Goal: Information Seeking & Learning: Learn about a topic

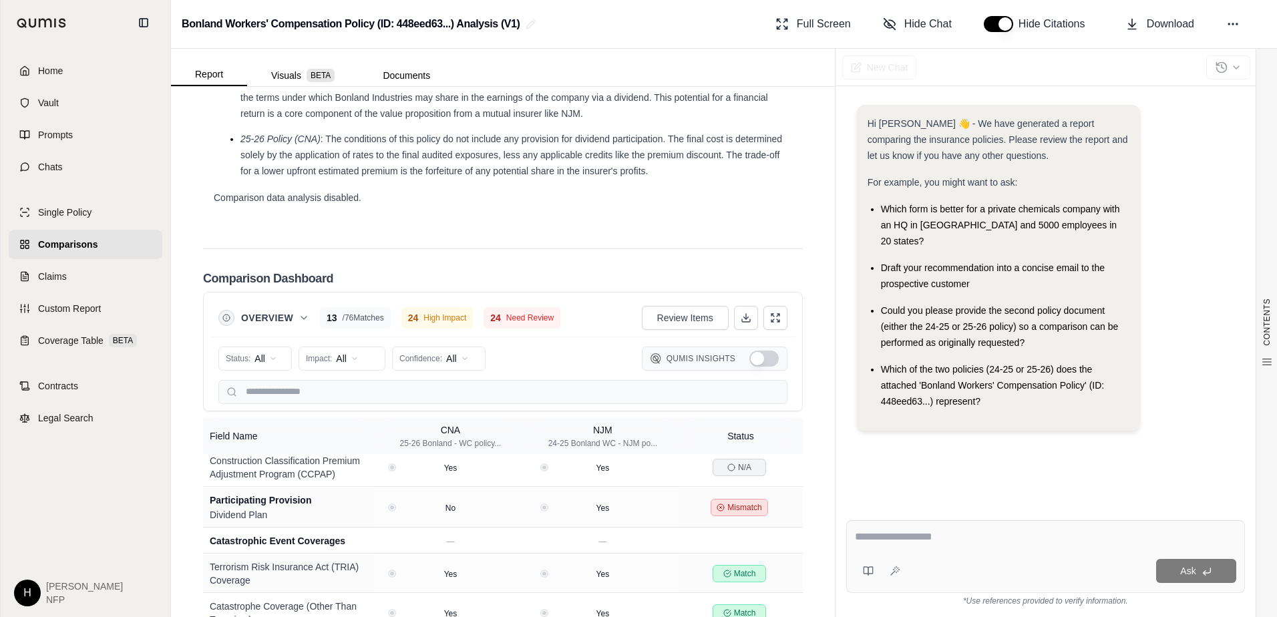
scroll to position [1843, 0]
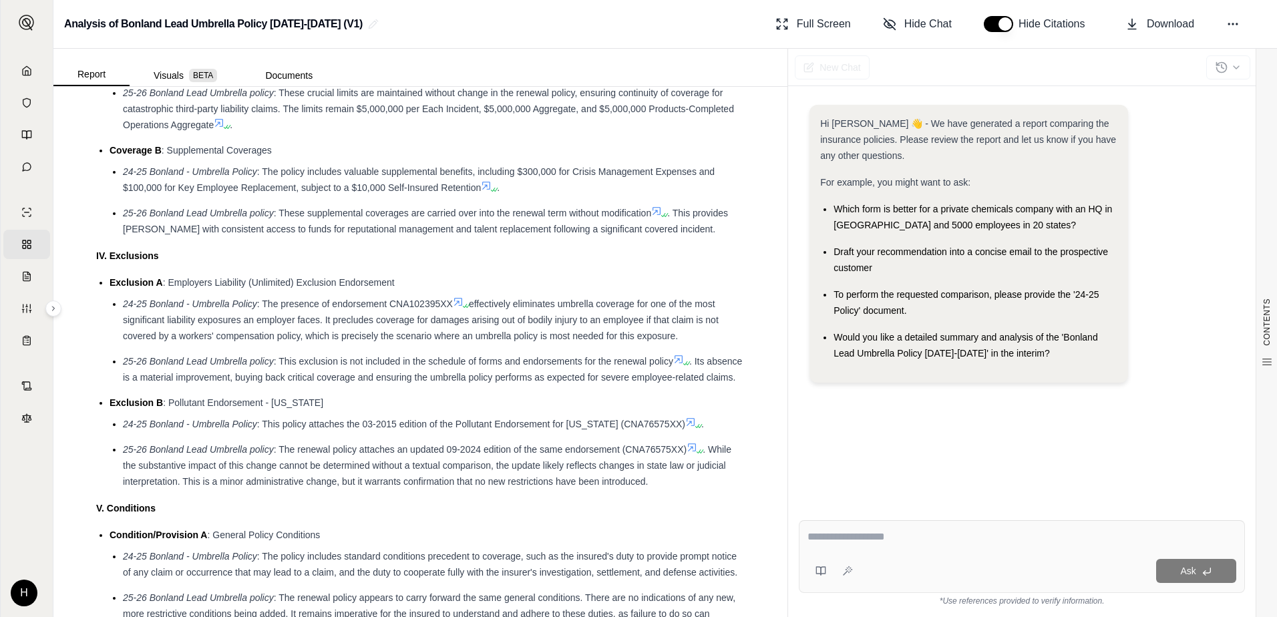
scroll to position [1603, 0]
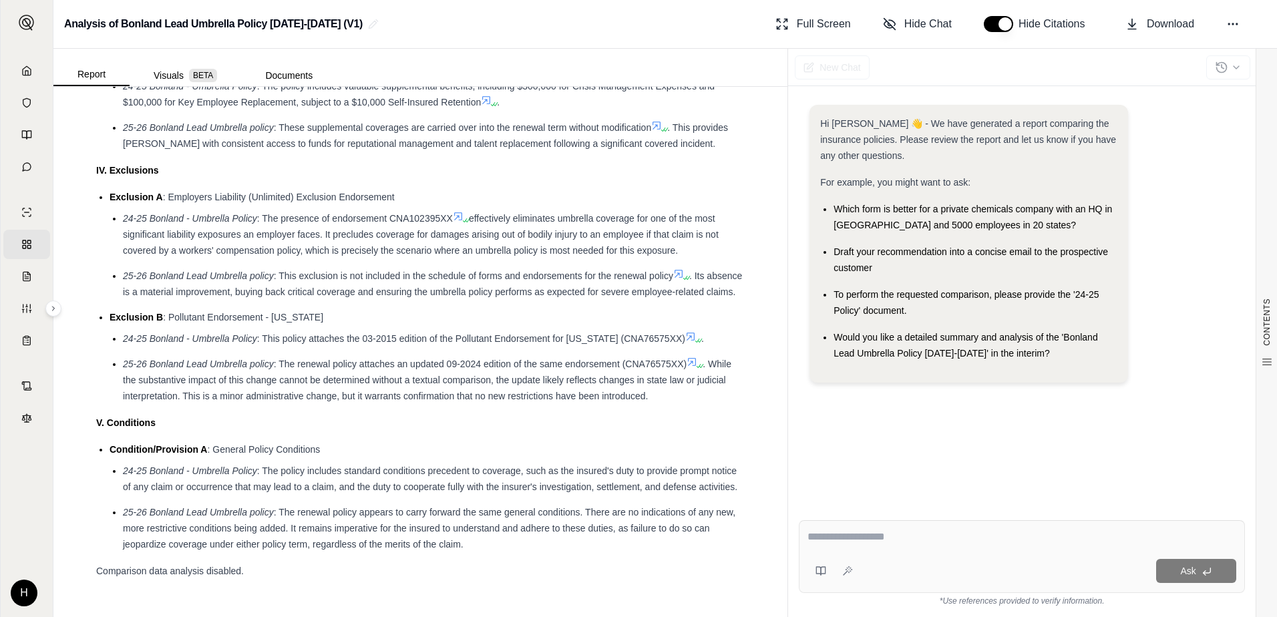
click at [457, 215] on icon at bounding box center [458, 216] width 8 height 8
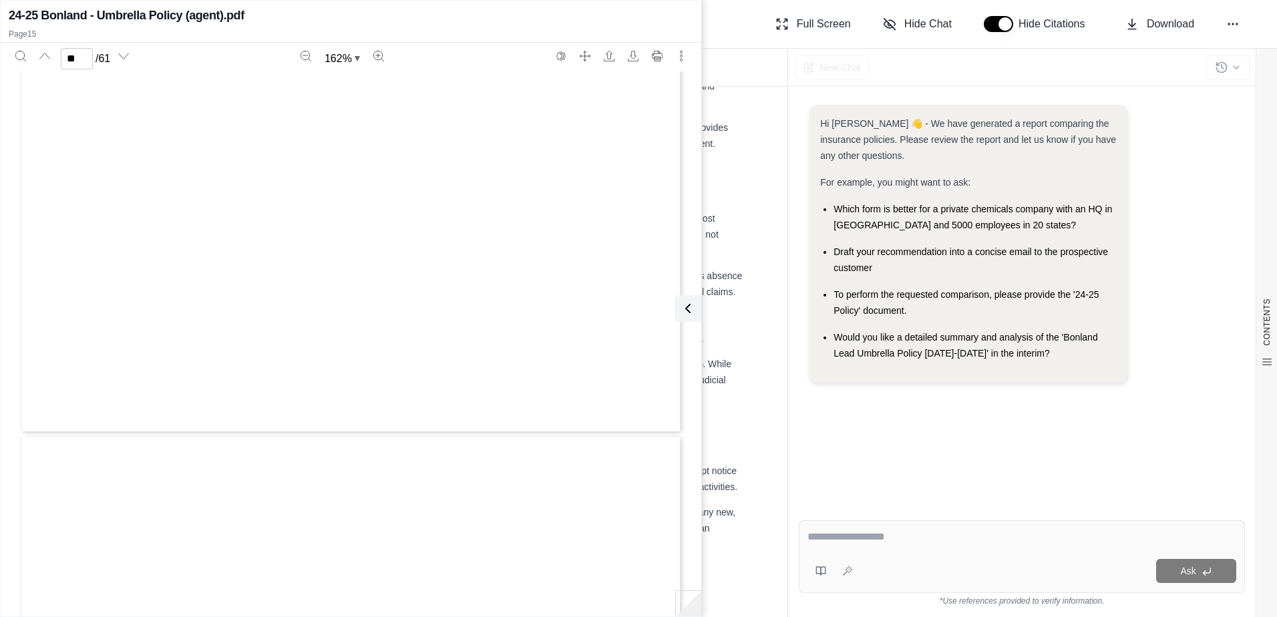
type input "**"
click at [678, 310] on icon at bounding box center [685, 309] width 16 height 16
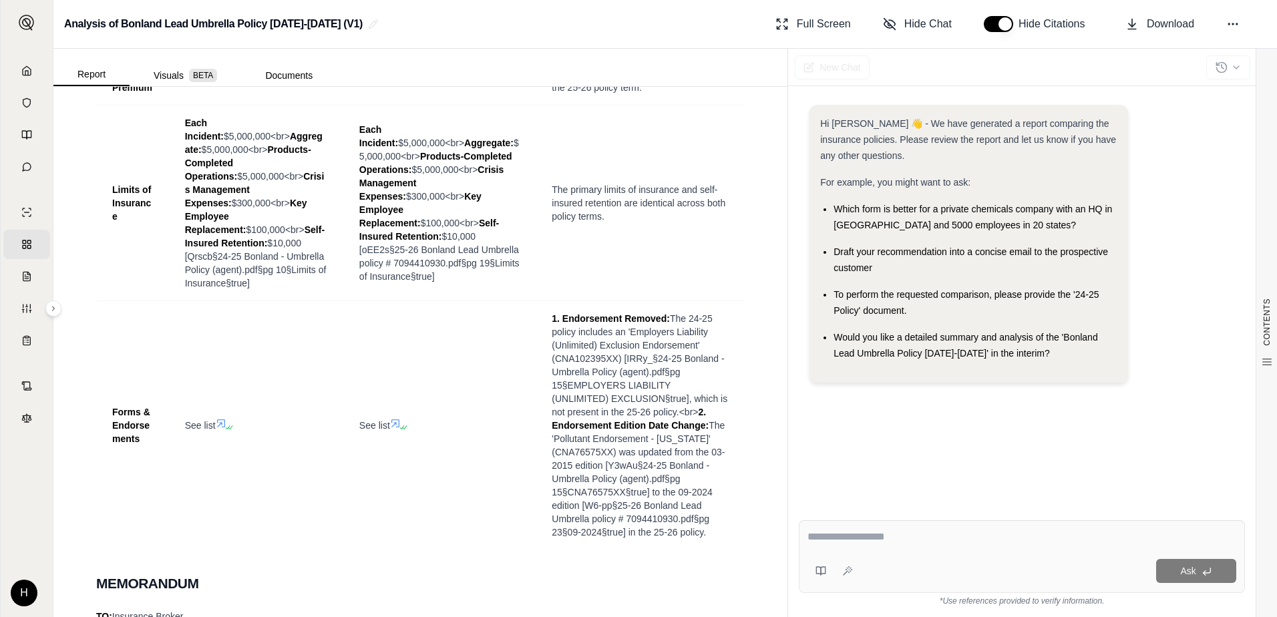
scroll to position [668, 0]
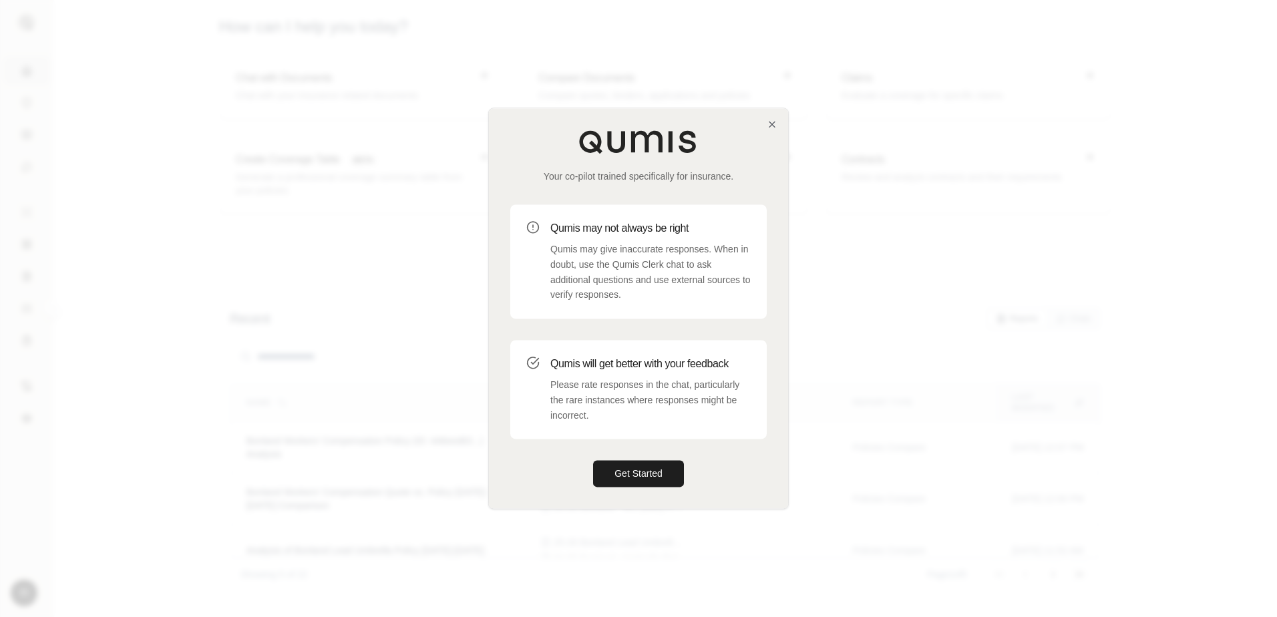
click at [765, 117] on div "Your co-pilot trained specifically for insurance. Qumis may not always be right…" at bounding box center [638, 308] width 299 height 400
click at [767, 118] on div "Your co-pilot trained specifically for insurance. Qumis may not always be right…" at bounding box center [638, 308] width 299 height 400
click at [651, 472] on button "Get Started" at bounding box center [638, 474] width 91 height 27
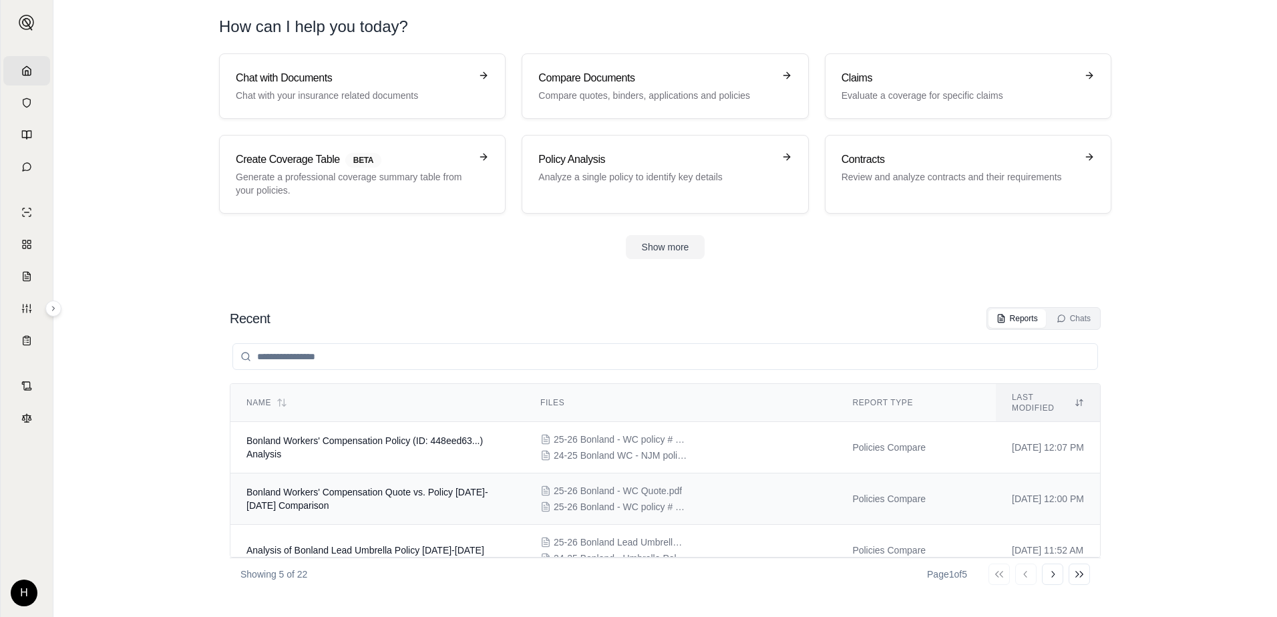
click at [425, 487] on span "Bonland Workers' Compensation Quote vs. Policy [DATE]-[DATE] Comparison" at bounding box center [367, 499] width 242 height 24
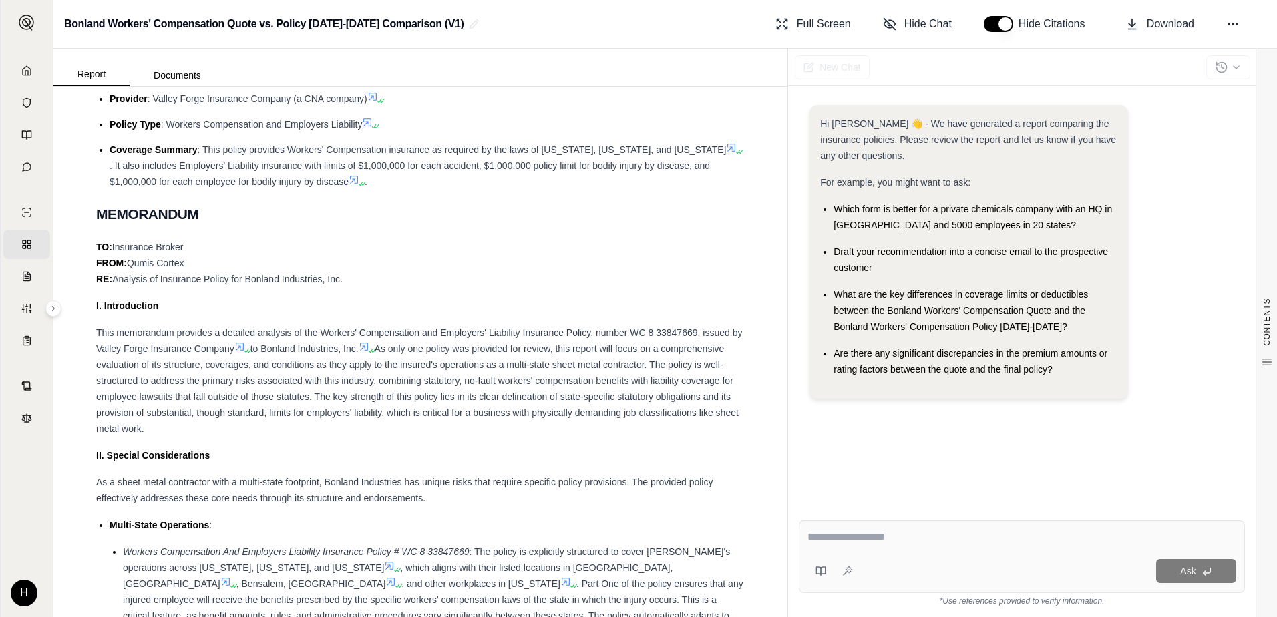
scroll to position [735, 0]
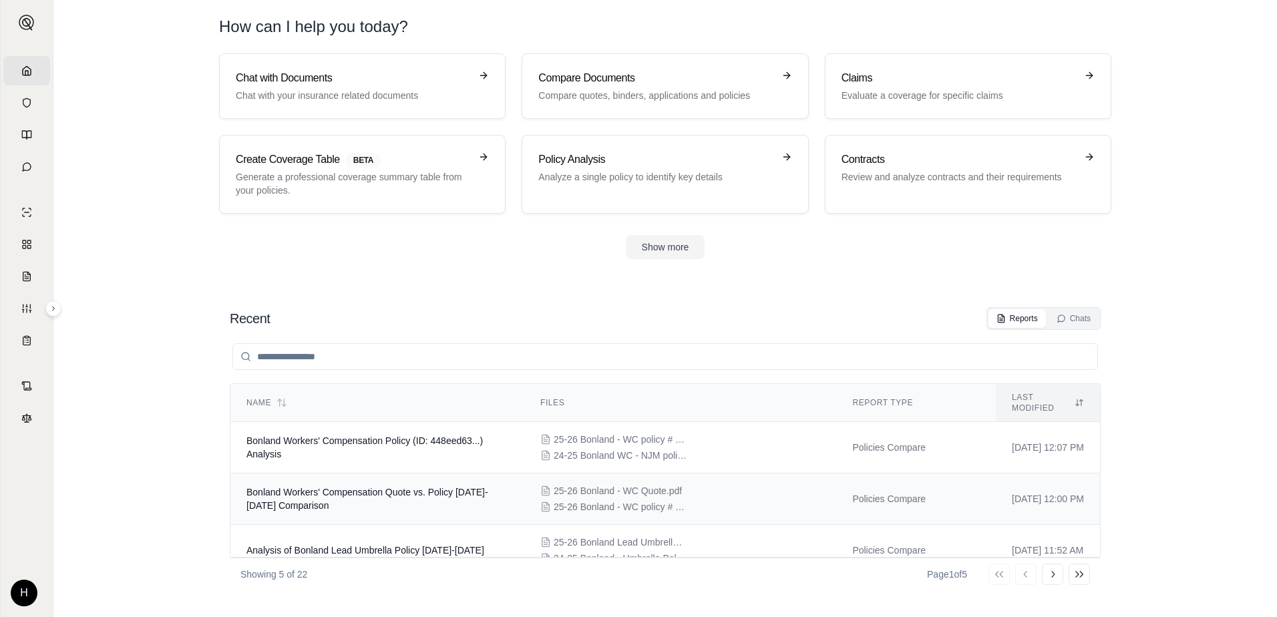
scroll to position [67, 0]
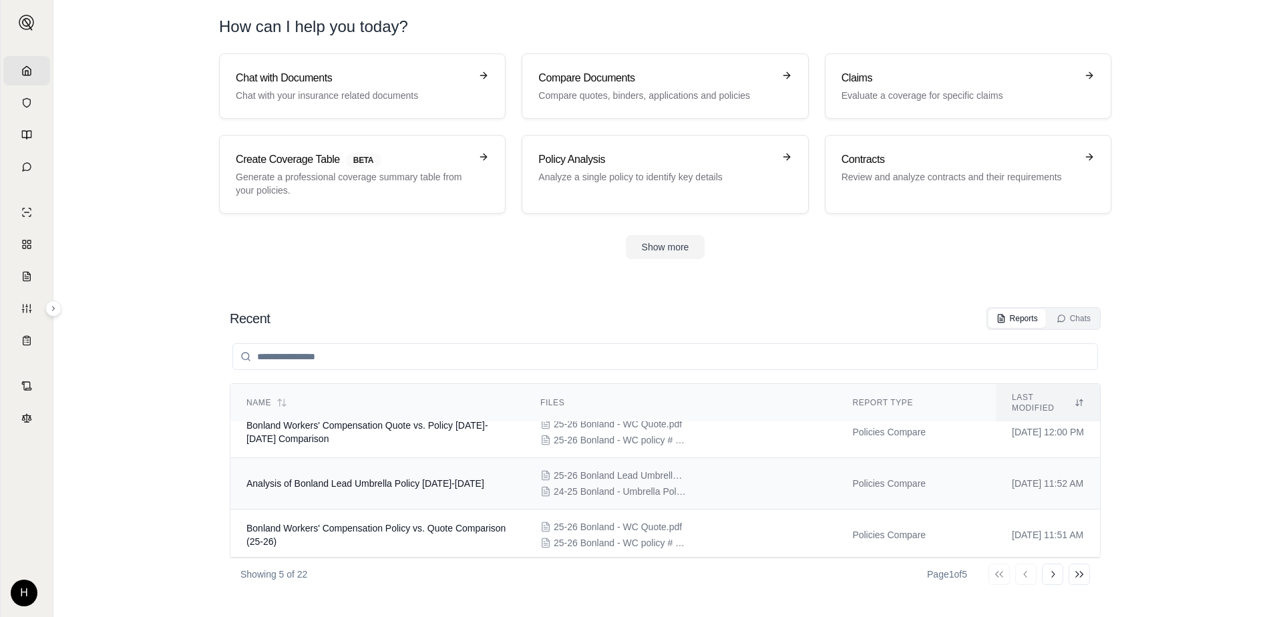
click at [456, 478] on span "Analysis of Bonland Lead Umbrella Policy [DATE]-[DATE]" at bounding box center [365, 483] width 238 height 11
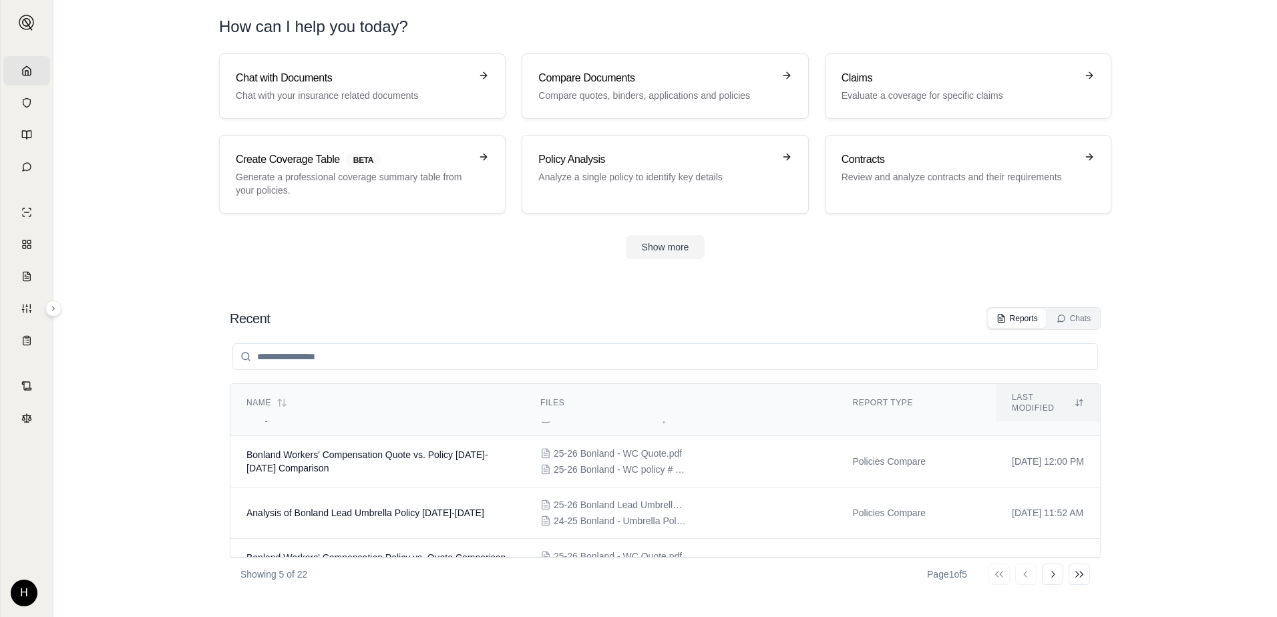
scroll to position [67, 0]
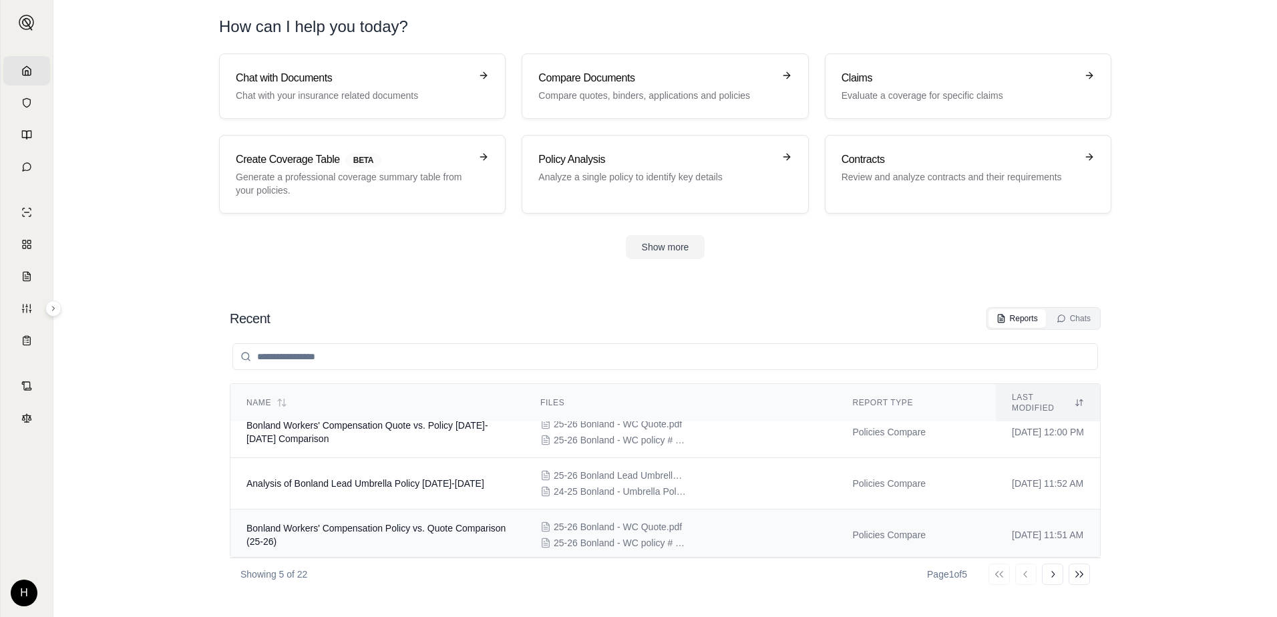
click at [486, 519] on td "Bonland Workers' Compensation Policy vs. Quote Comparison (25-26)" at bounding box center [377, 535] width 294 height 51
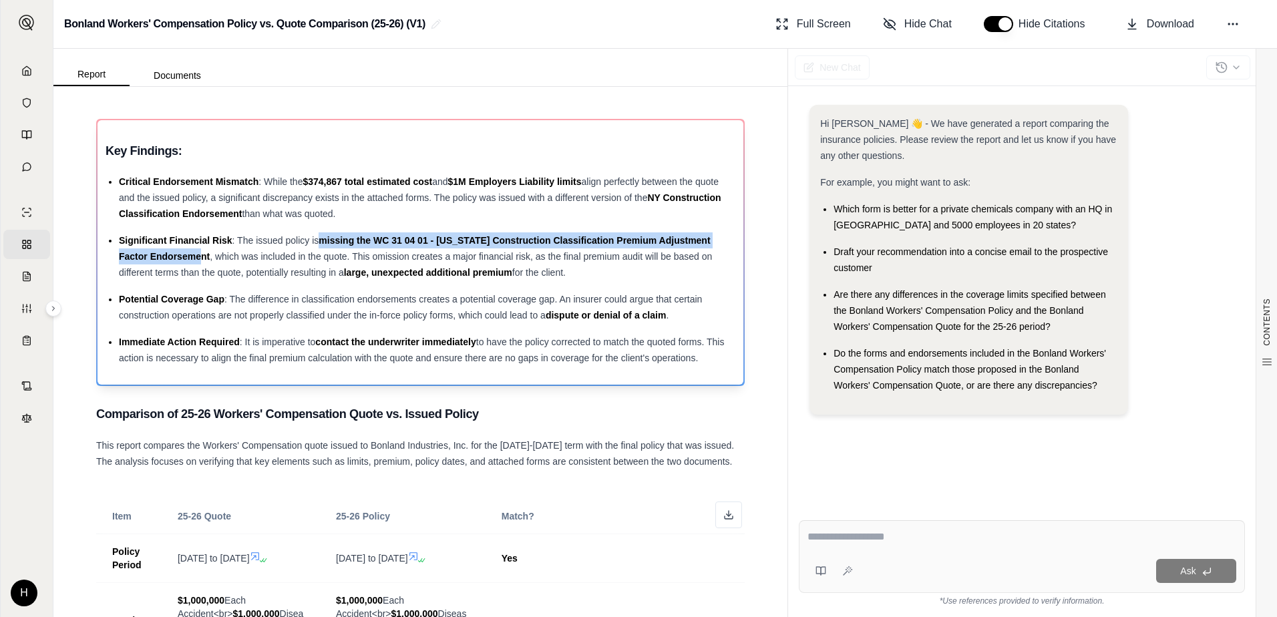
drag, startPoint x: 321, startPoint y: 236, endPoint x: 209, endPoint y: 259, distance: 113.8
click at [209, 259] on div "Significant Financial Risk : The issued policy is missing the WC 31 04 01 - [US…" at bounding box center [427, 256] width 616 height 48
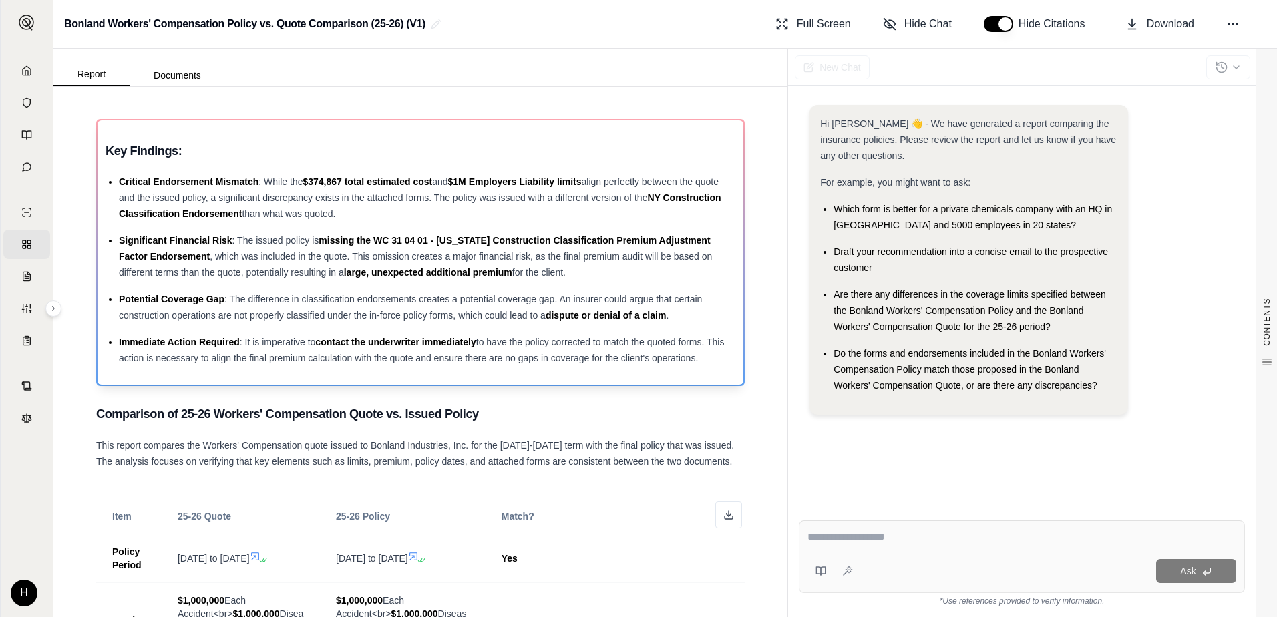
drag, startPoint x: 209, startPoint y: 259, endPoint x: 127, endPoint y: 236, distance: 85.2
click at [127, 236] on span "Significant Financial Risk" at bounding box center [176, 240] width 114 height 11
drag, startPoint x: 120, startPoint y: 238, endPoint x: 603, endPoint y: 266, distance: 483.7
click at [603, 266] on div "Significant Financial Risk : The issued policy is missing the WC 31 04 01 - [US…" at bounding box center [427, 256] width 616 height 48
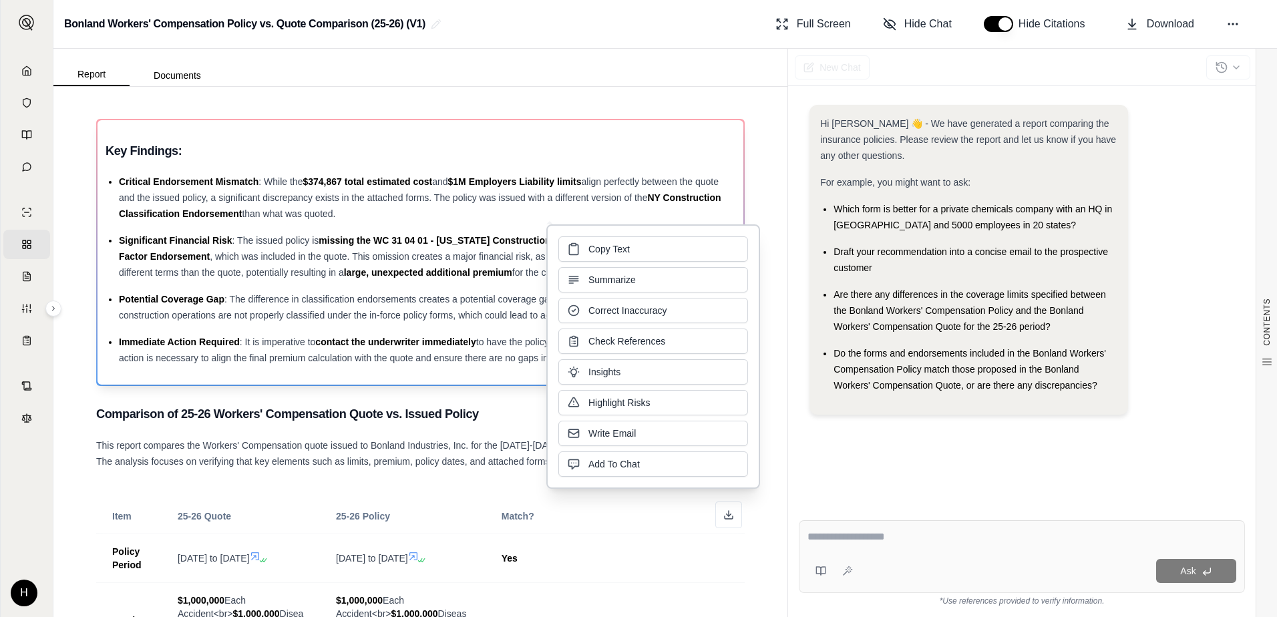
drag, startPoint x: 603, startPoint y: 266, endPoint x: 500, endPoint y: 259, distance: 103.8
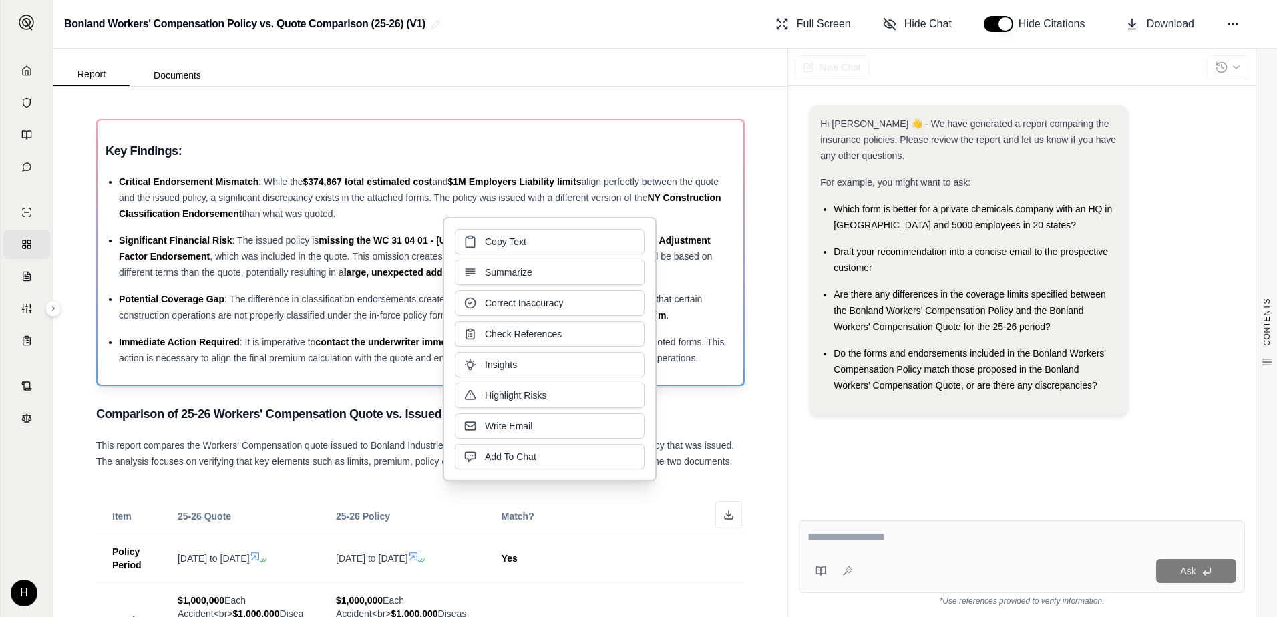
drag, startPoint x: 500, startPoint y: 259, endPoint x: 497, endPoint y: 241, distance: 18.2
click at [497, 241] on span "Copy Text" at bounding box center [505, 241] width 41 height 13
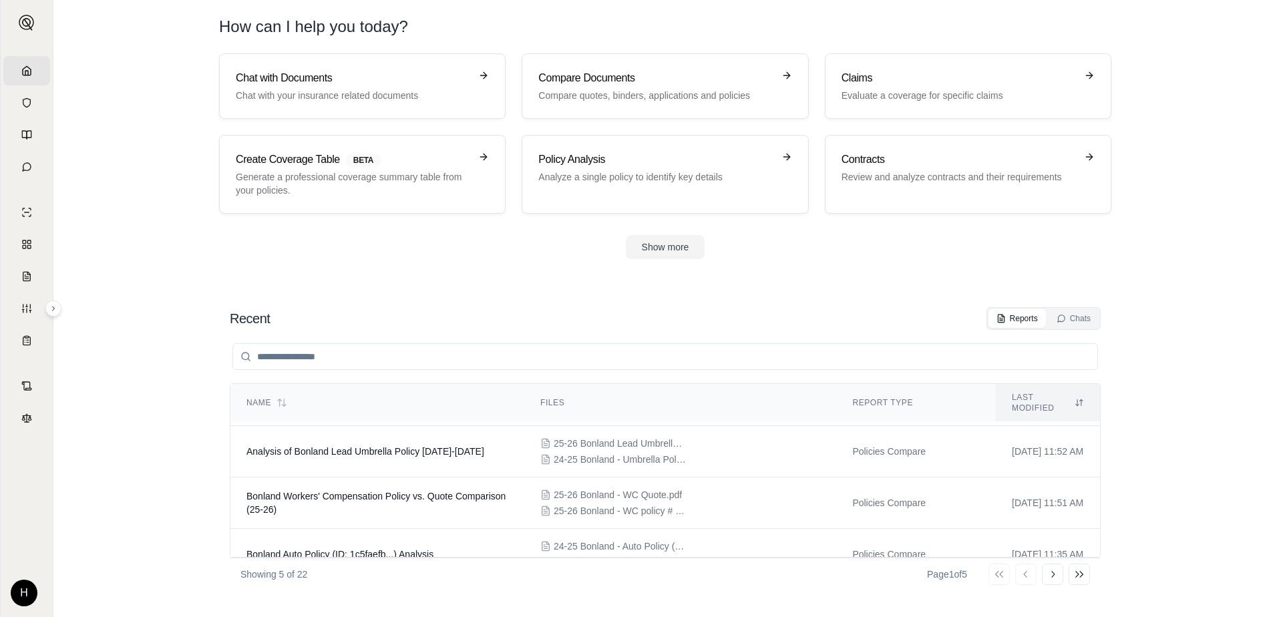
scroll to position [111, 0]
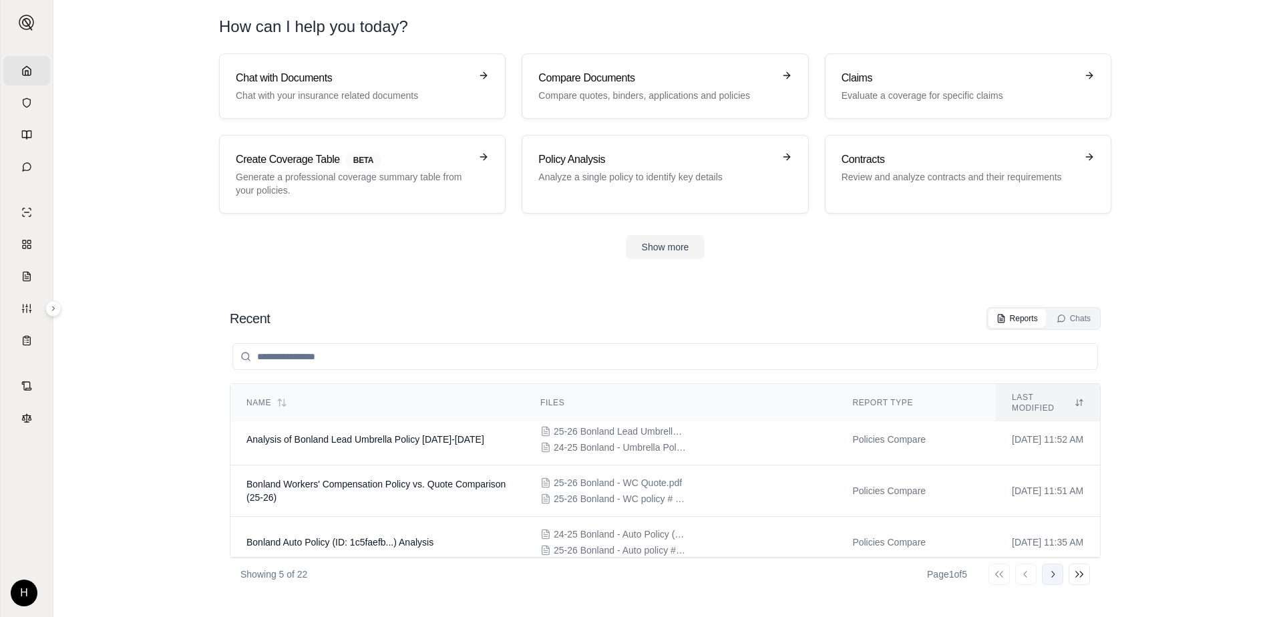
click at [1062, 572] on button "Go to next page" at bounding box center [1052, 574] width 21 height 21
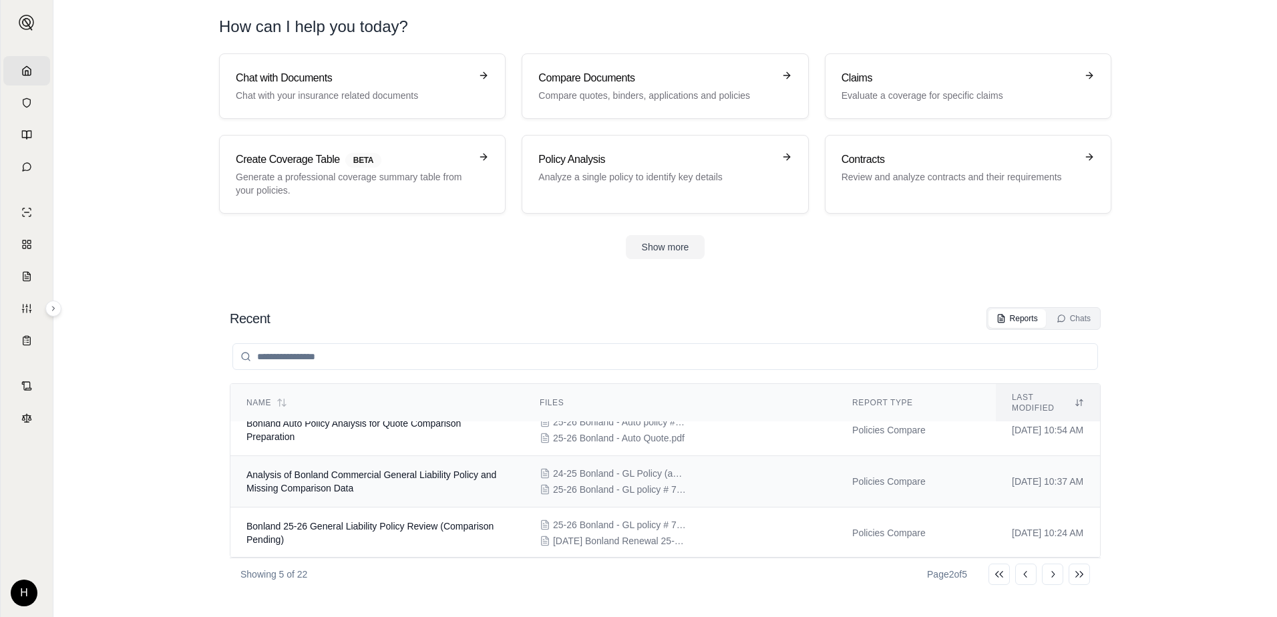
scroll to position [0, 0]
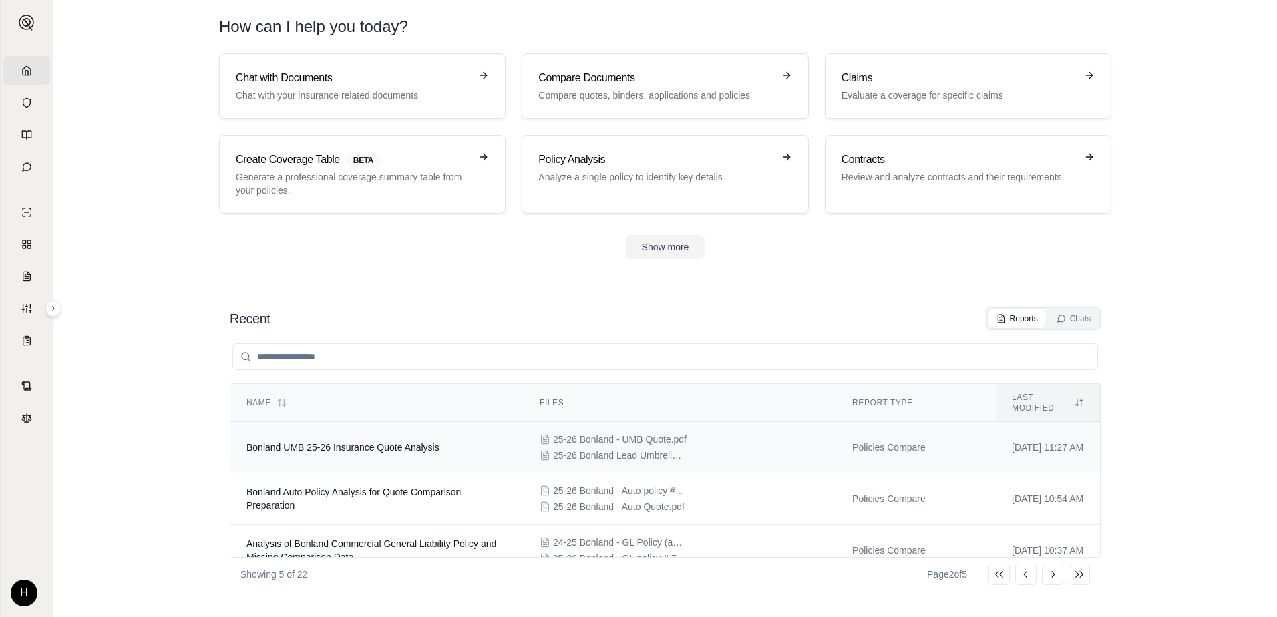
click at [447, 446] on td "Bonland UMB 25-26 Insurance Quote Analysis" at bounding box center [376, 447] width 293 height 51
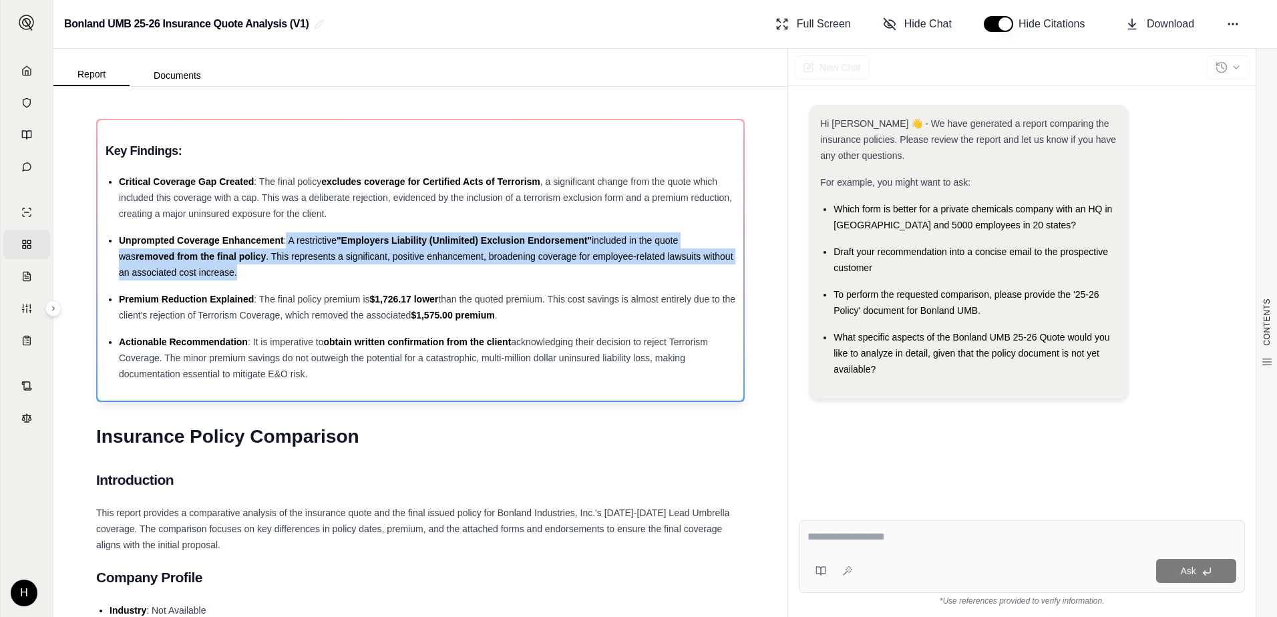
drag, startPoint x: 285, startPoint y: 239, endPoint x: 285, endPoint y: 271, distance: 32.1
click at [285, 271] on div "Unprompted Coverage Enhancement : A restrictive "Employers Liability (Unlimited…" at bounding box center [427, 256] width 616 height 48
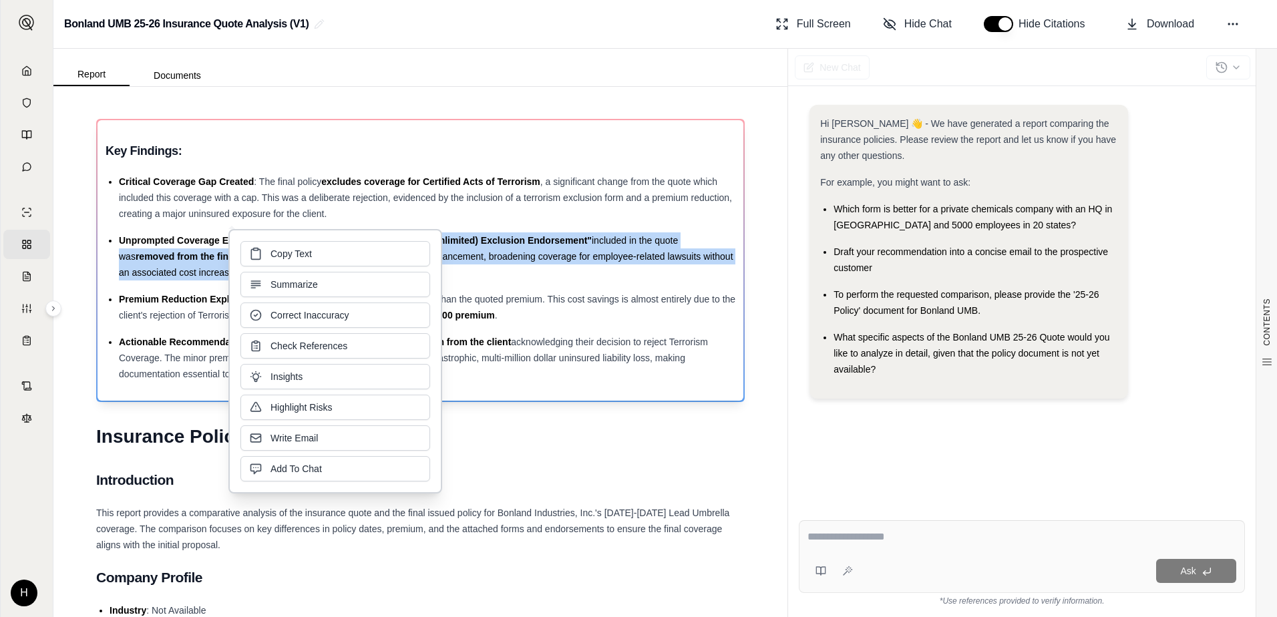
drag, startPoint x: 285, startPoint y: 271, endPoint x: 264, endPoint y: 260, distance: 23.6
click at [264, 260] on button "Copy Text" at bounding box center [335, 253] width 190 height 25
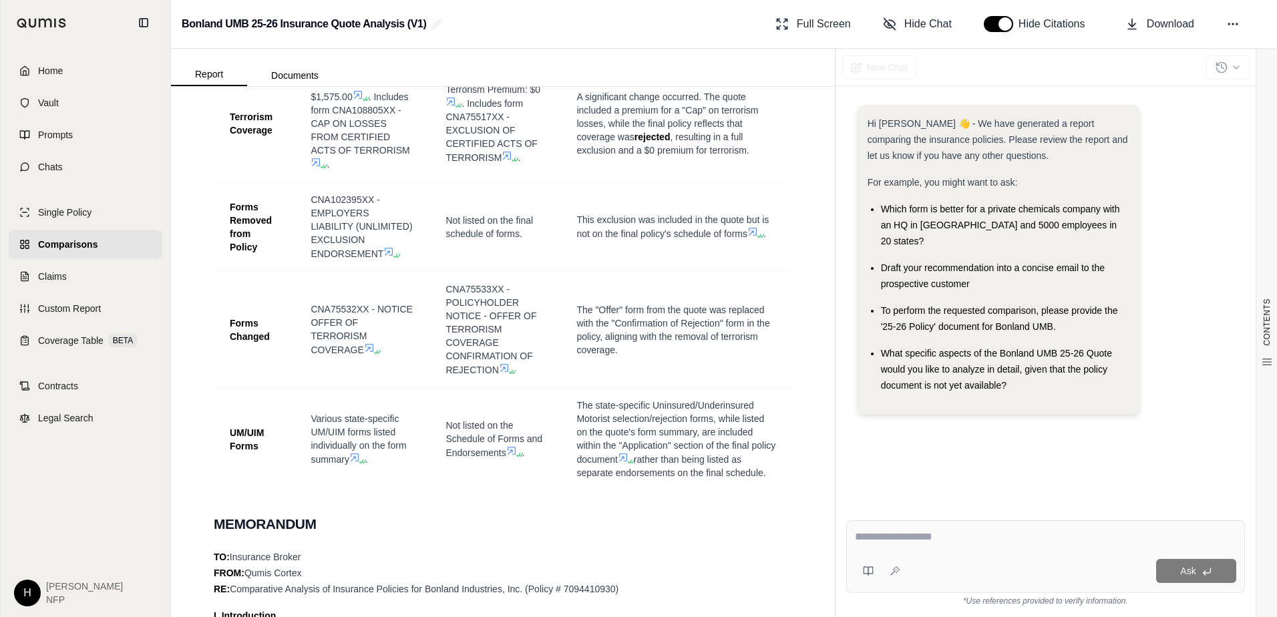
scroll to position [1202, 0]
